Goal: Information Seeking & Learning: Learn about a topic

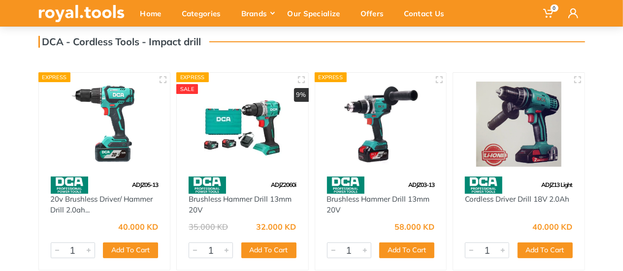
scroll to position [98, 0]
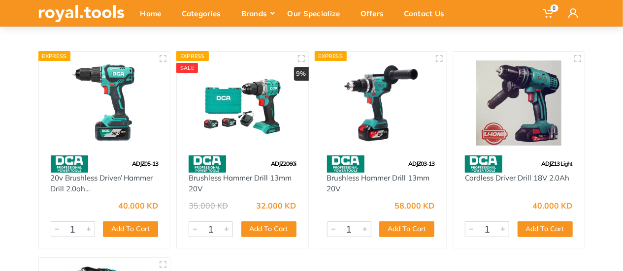
click at [104, 101] on img at bounding box center [105, 103] width 114 height 85
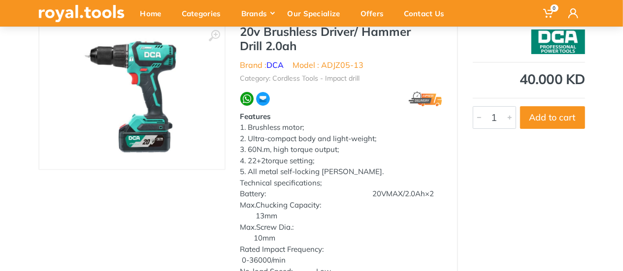
scroll to position [49, 0]
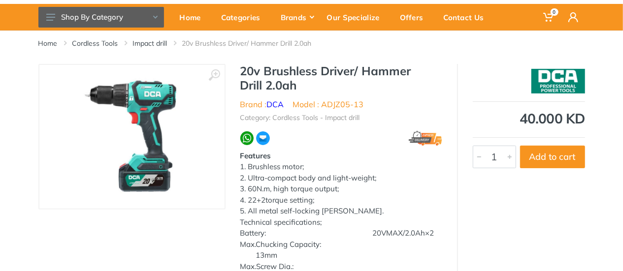
click at [154, 116] on img at bounding box center [132, 137] width 124 height 124
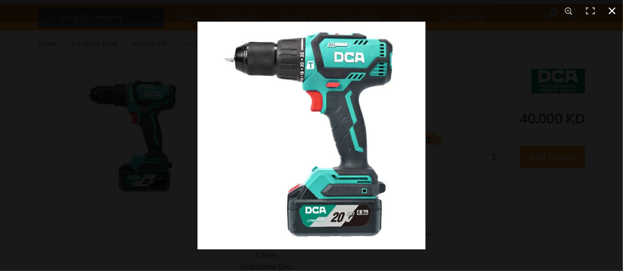
click at [614, 9] on button at bounding box center [612, 11] width 22 height 22
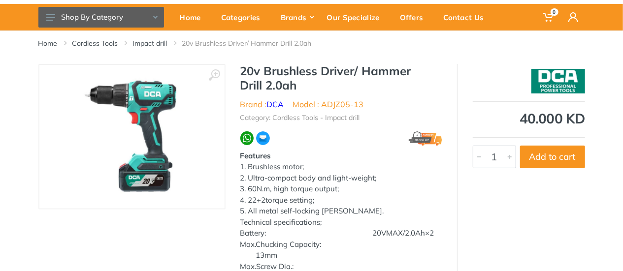
click at [349, 66] on h1 "20v Brushless Driver/ Hammer Drill 2.0ah" at bounding box center [341, 78] width 202 height 29
click at [348, 67] on h1 "20v Brushless Driver/ Hammer Drill 2.0ah" at bounding box center [341, 78] width 202 height 29
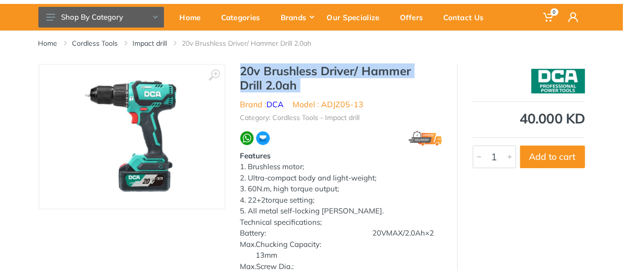
click at [348, 67] on h1 "20v Brushless Driver/ Hammer Drill 2.0ah" at bounding box center [341, 78] width 202 height 29
copy div "20v Brushless Driver/ Hammer Drill 2.0ah"
